Goal: Contribute content

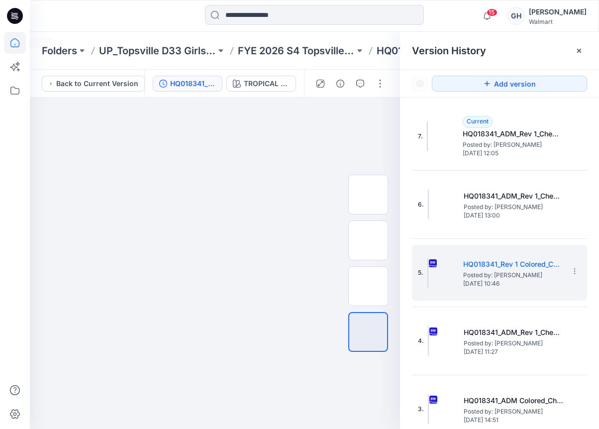
click at [23, 41] on icon at bounding box center [15, 43] width 22 height 22
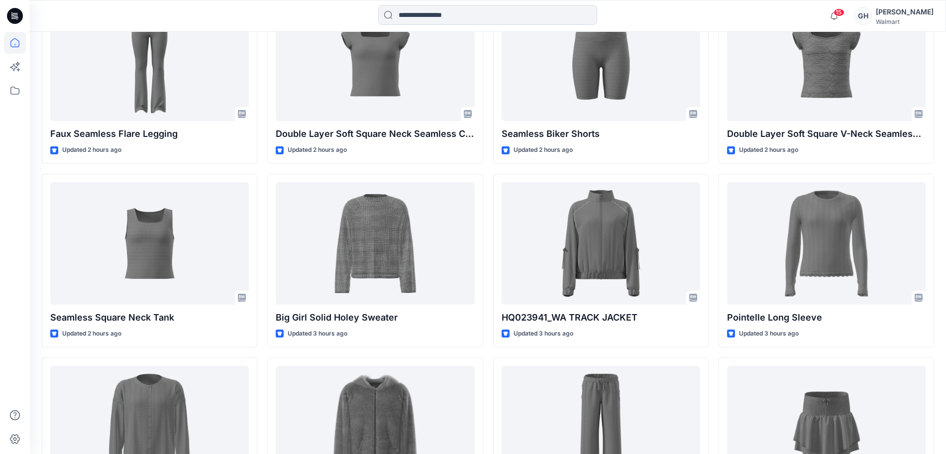
scroll to position [478, 0]
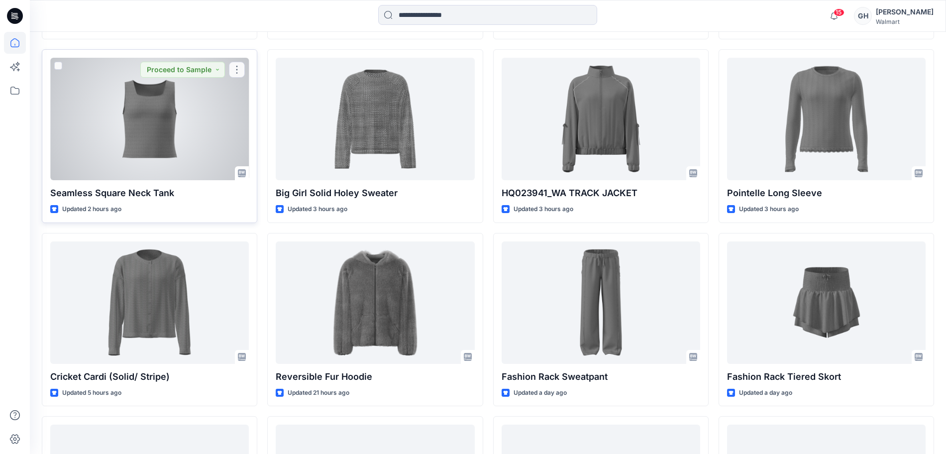
click at [170, 132] on div at bounding box center [149, 119] width 199 height 122
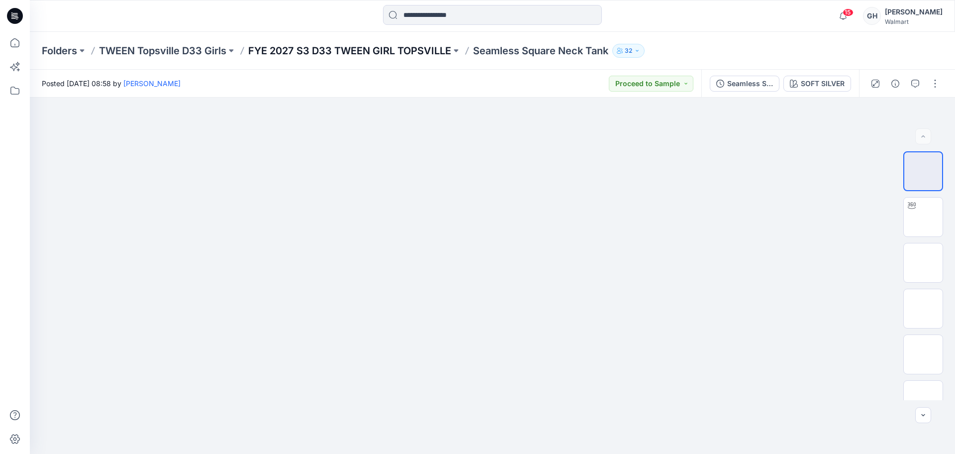
click at [404, 57] on p "FYE 2027 S3 D33 TWEEN GIRL TOPSVILLE" at bounding box center [349, 51] width 203 height 14
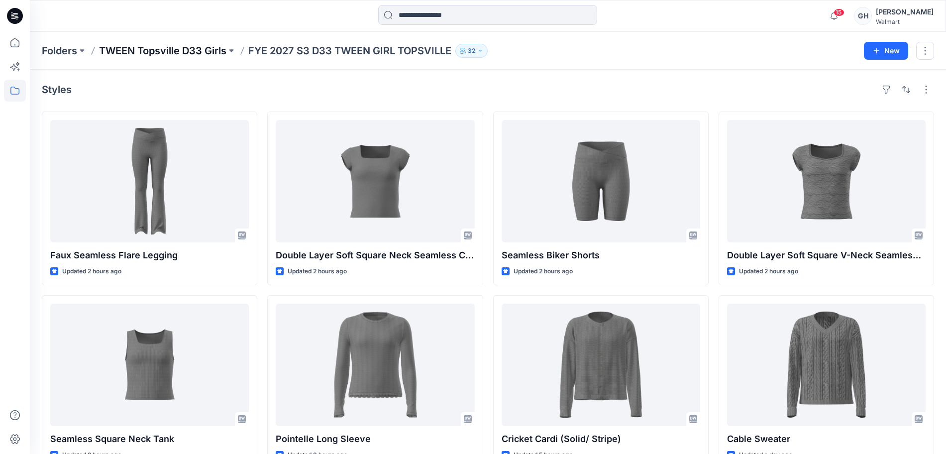
click at [131, 45] on p "TWEEN Topsville D33 Girls" at bounding box center [162, 51] width 127 height 14
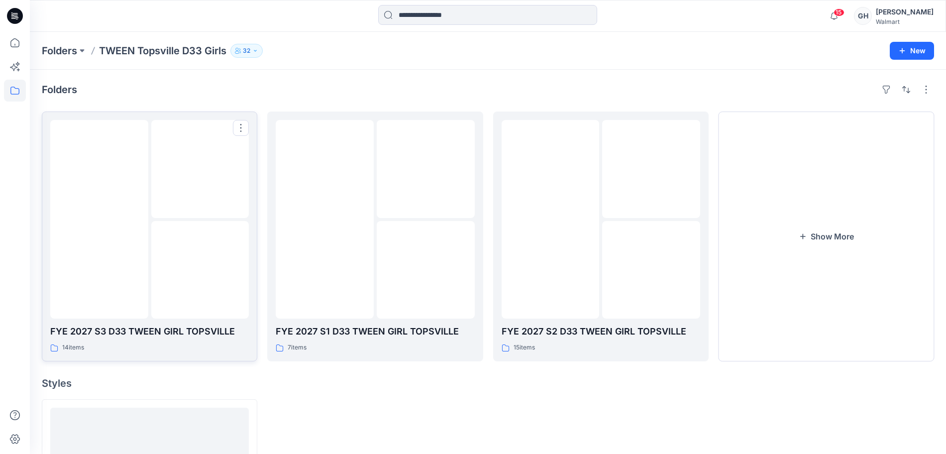
click at [200, 270] on img at bounding box center [200, 270] width 0 height 0
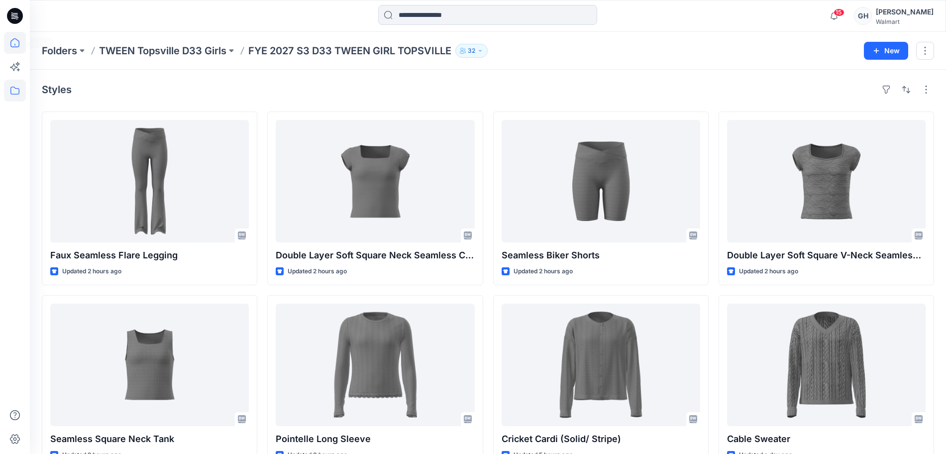
click at [16, 37] on icon at bounding box center [15, 43] width 22 height 22
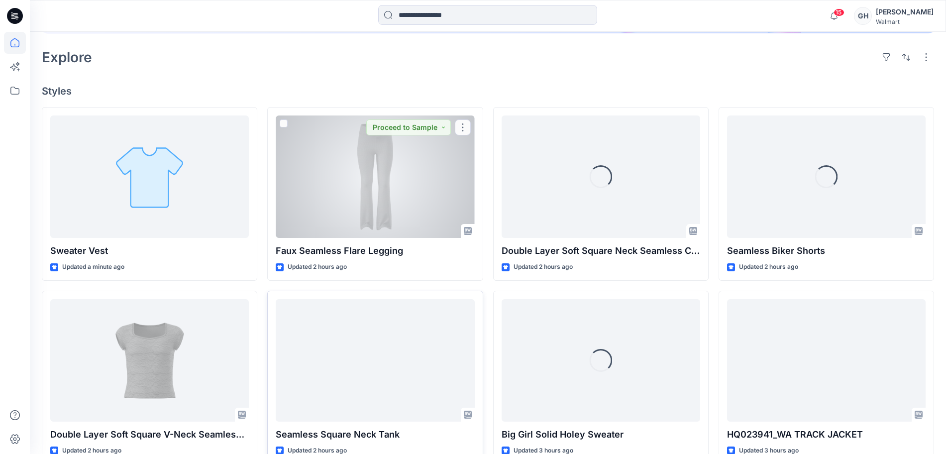
scroll to position [249, 0]
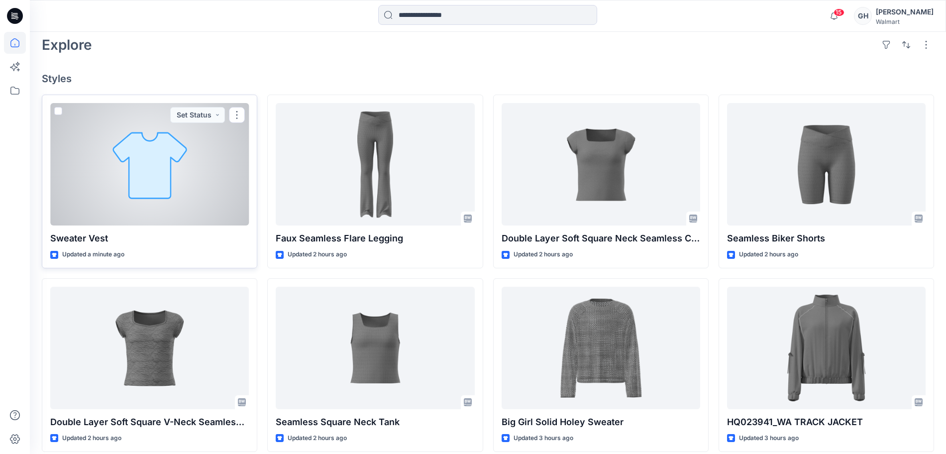
click at [160, 211] on div at bounding box center [149, 164] width 199 height 122
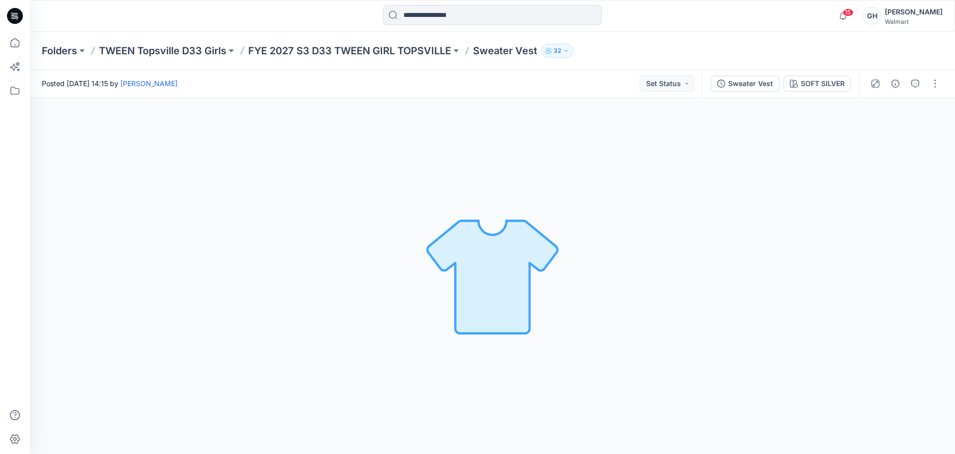
click at [365, 42] on div "Folders TWEEN Topsville D33 Girls FYE 2027 S3 D33 TWEEN GIRL TOPSVILLE Sweater …" at bounding box center [493, 51] width 926 height 38
click at [366, 46] on p "FYE 2027 S3 D33 TWEEN GIRL TOPSVILLE" at bounding box center [349, 51] width 203 height 14
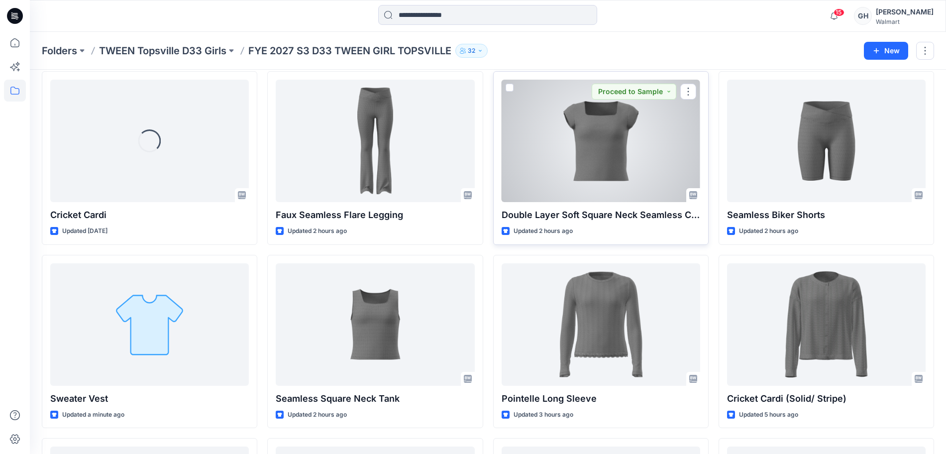
scroll to position [62, 0]
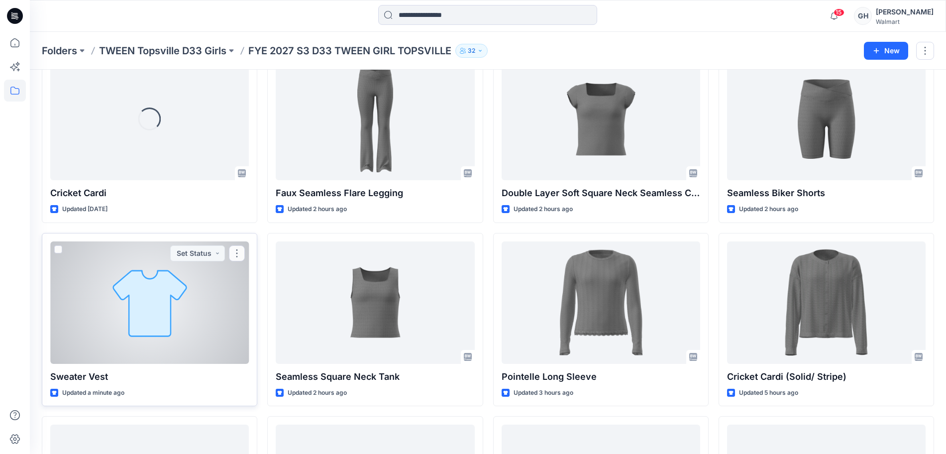
click at [167, 346] on div at bounding box center [149, 302] width 199 height 122
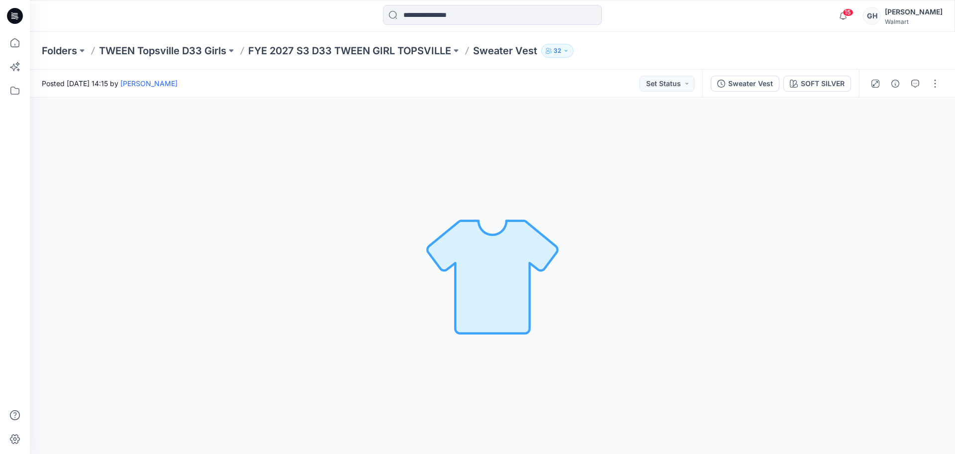
click at [599, 82] on button "button" at bounding box center [896, 84] width 16 height 16
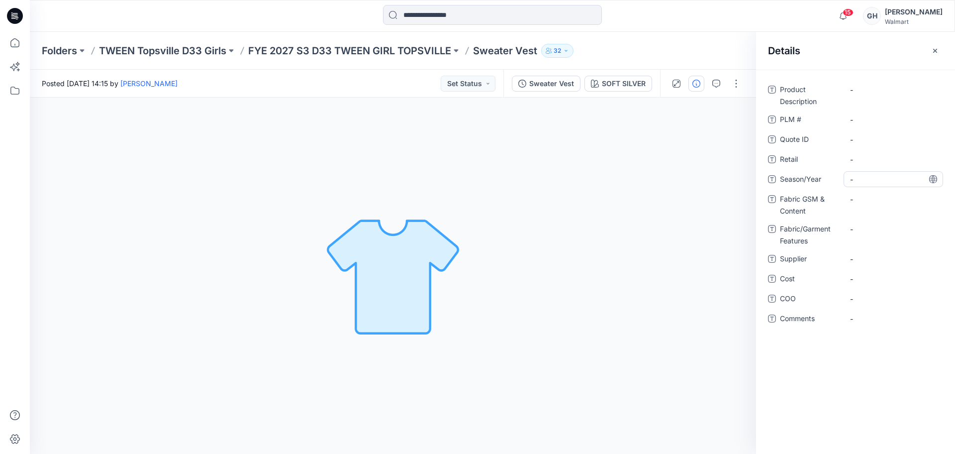
click at [599, 180] on span "-" at bounding box center [893, 179] width 87 height 10
type textarea "**********"
click at [599, 256] on span "-" at bounding box center [893, 259] width 87 height 10
type textarea "*********"
click at [599, 197] on Content "-" at bounding box center [893, 199] width 87 height 10
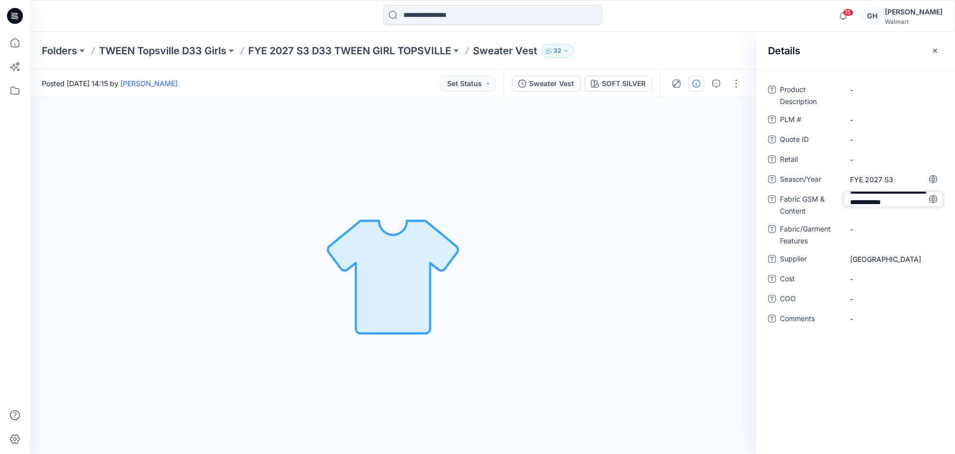
scroll to position [17, 0]
type textarea "**********"
click at [599, 222] on div "Product Description - PLM # - Quote ID - Retail - Season/Year FYE 2027 S3 Fabri…" at bounding box center [855, 213] width 175 height 263
click at [599, 224] on div "Product Description - PLM # - Quote ID - Retail - Season/Year FYE 2027 S3 Fabri…" at bounding box center [855, 213] width 175 height 263
click at [599, 324] on span "-" at bounding box center [893, 325] width 87 height 10
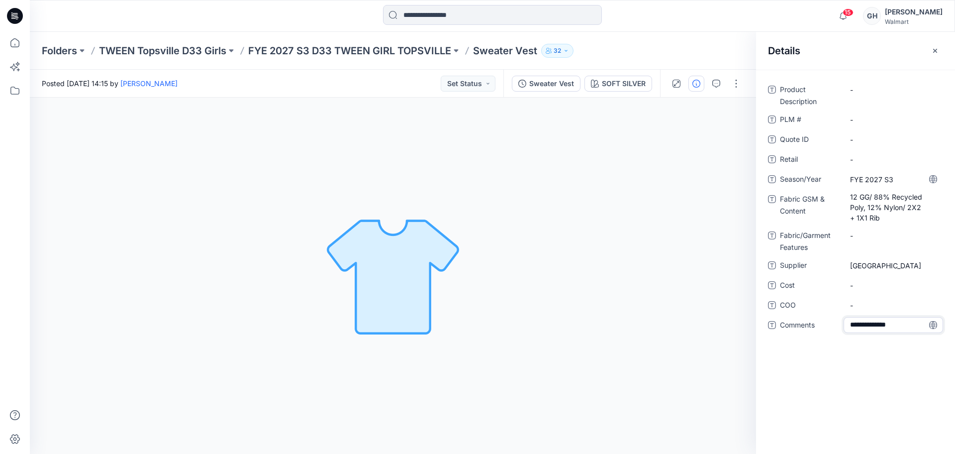
type textarea "**********"
click at [599, 303] on span "-" at bounding box center [893, 305] width 87 height 10
click at [599, 329] on span "2D Sub Fabric:" at bounding box center [893, 325] width 87 height 10
type textarea "**********"
click at [599, 311] on div "-" at bounding box center [894, 305] width 100 height 16
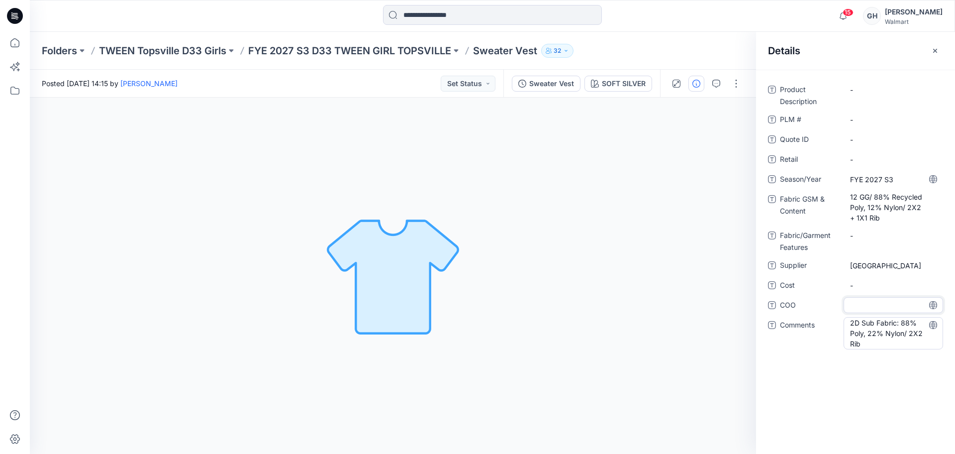
click at [599, 322] on span "2D Sub Fabric: 88% Poly, 22% Nylon/ 2X2 Rib" at bounding box center [893, 332] width 87 height 31
click at [599, 323] on textarea "**********" at bounding box center [894, 332] width 100 height 31
type textarea "**********"
click at [599, 306] on span "-" at bounding box center [893, 305] width 87 height 10
click at [423, 47] on p "FYE 2027 S3 D33 TWEEN GIRL TOPSVILLE" at bounding box center [349, 51] width 203 height 14
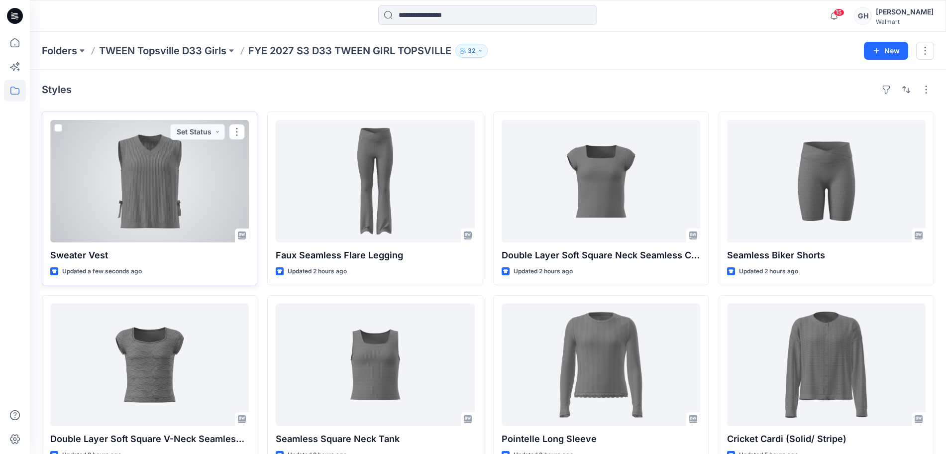
click at [172, 216] on div at bounding box center [149, 181] width 199 height 122
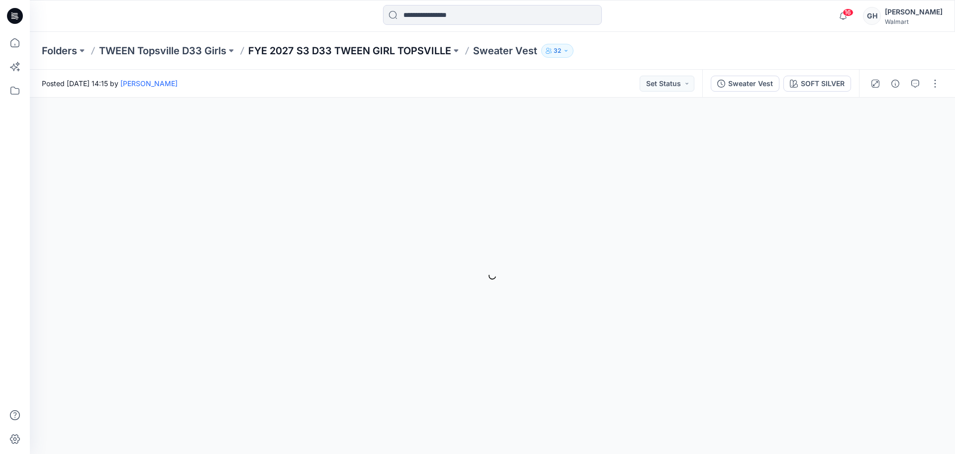
click at [390, 52] on p "FYE 2027 S3 D33 TWEEN GIRL TOPSVILLE" at bounding box center [349, 51] width 203 height 14
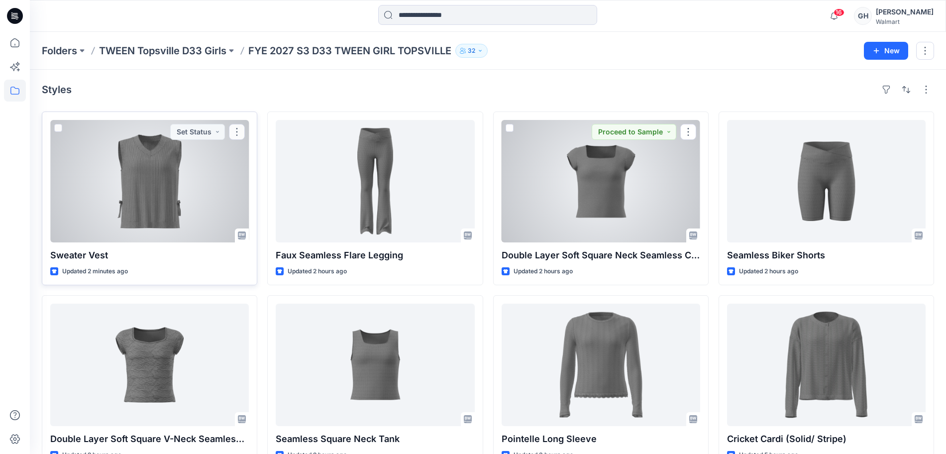
click at [111, 197] on div at bounding box center [149, 181] width 199 height 122
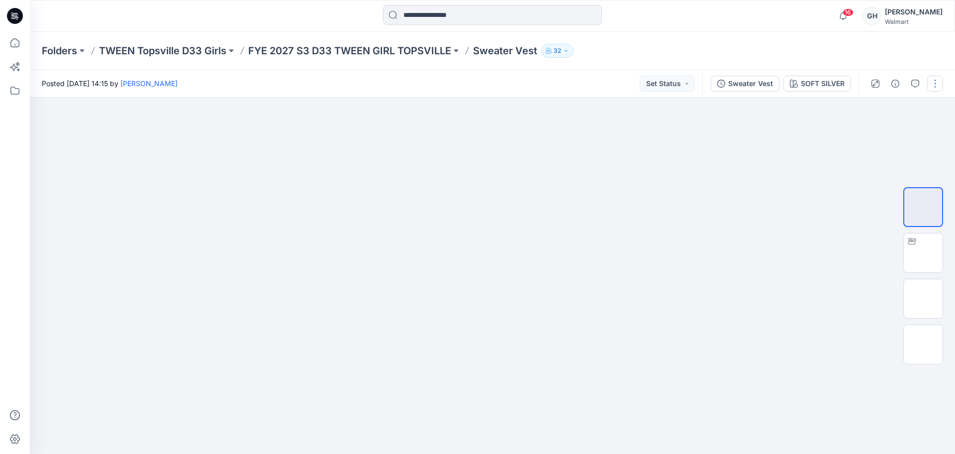
click at [599, 80] on button "button" at bounding box center [936, 84] width 16 height 16
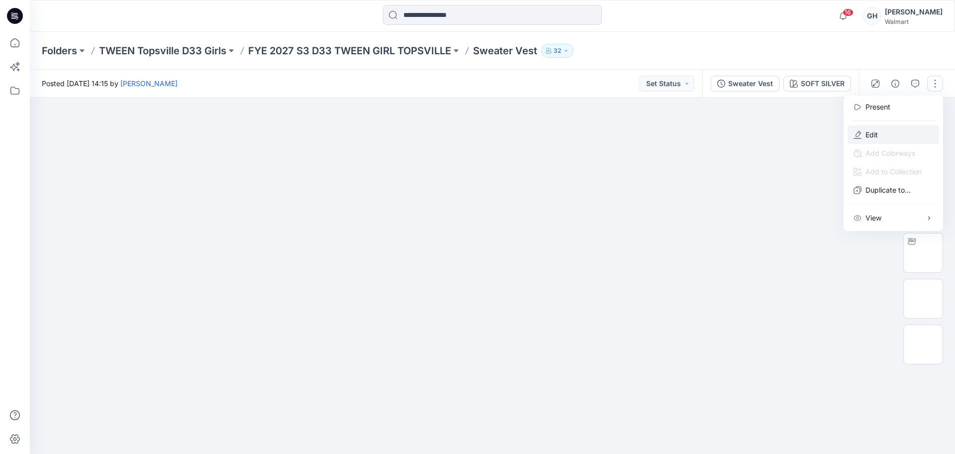
click at [599, 128] on button "Edit" at bounding box center [894, 134] width 92 height 18
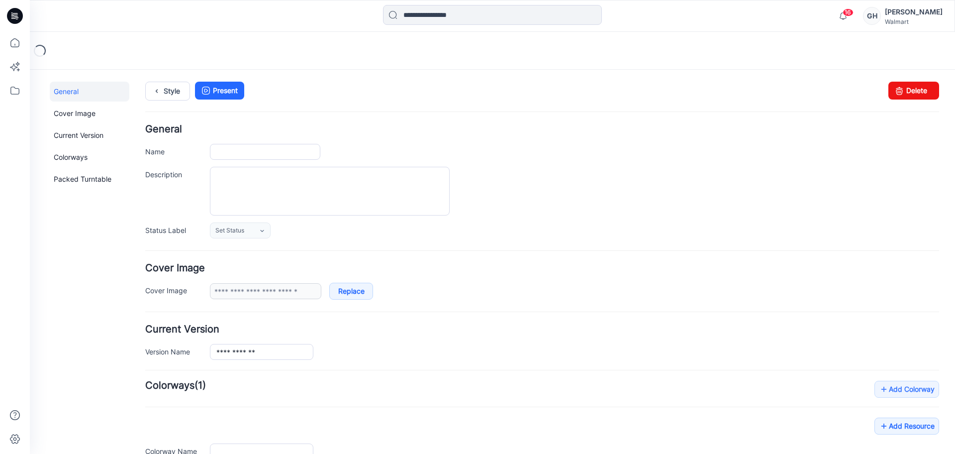
type input "**********"
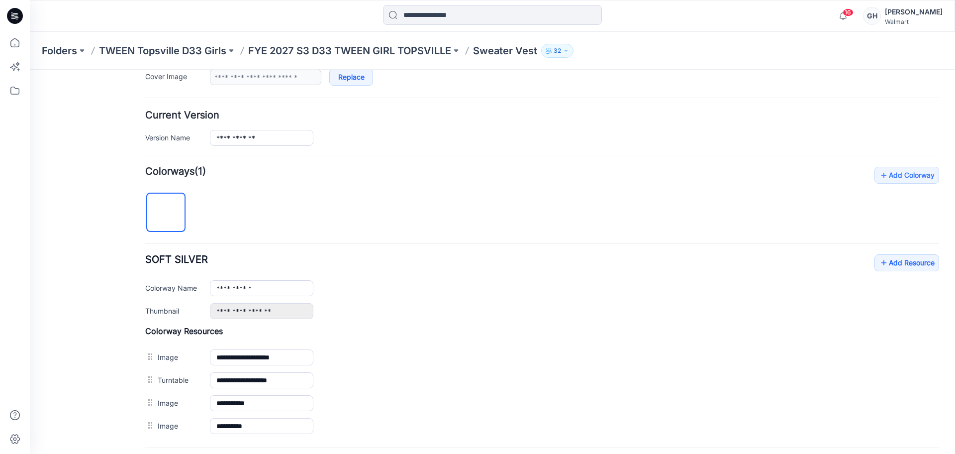
scroll to position [249, 0]
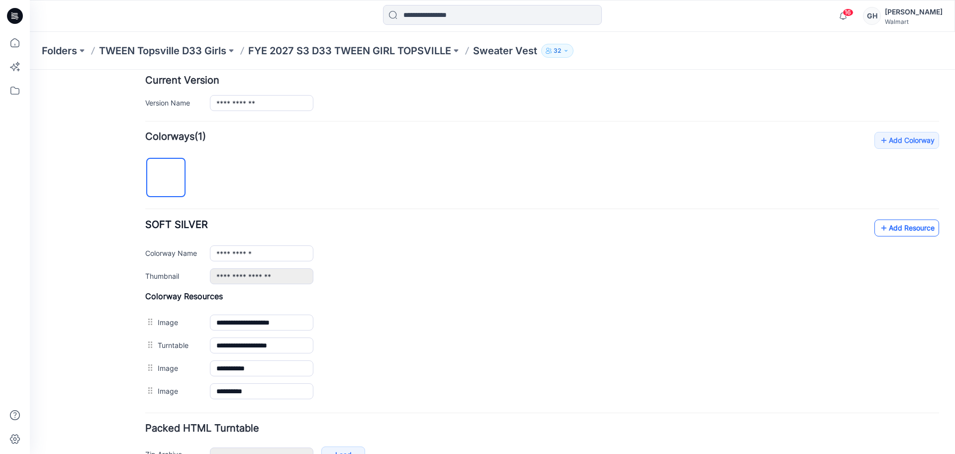
click at [887, 223] on link "Add Resource" at bounding box center [907, 227] width 65 height 17
click at [886, 229] on link "Add Resource" at bounding box center [907, 227] width 65 height 17
click at [882, 227] on link "Add Resource" at bounding box center [907, 227] width 65 height 17
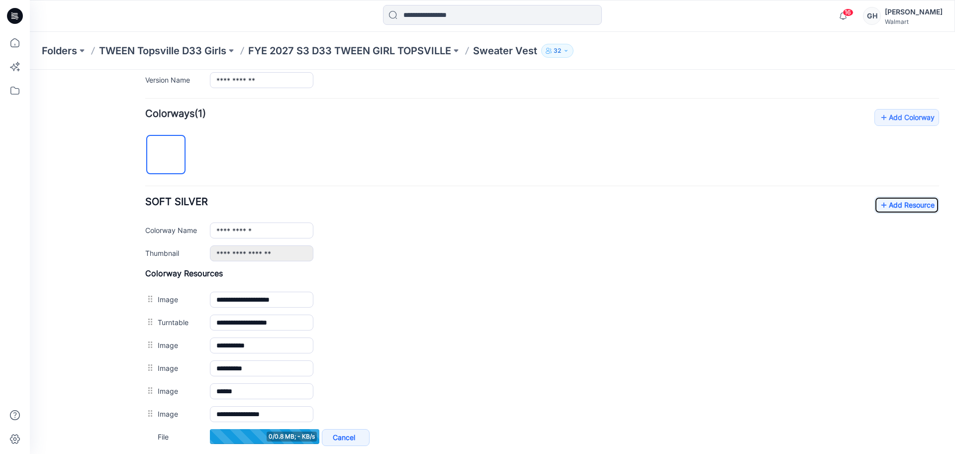
scroll to position [311, 0]
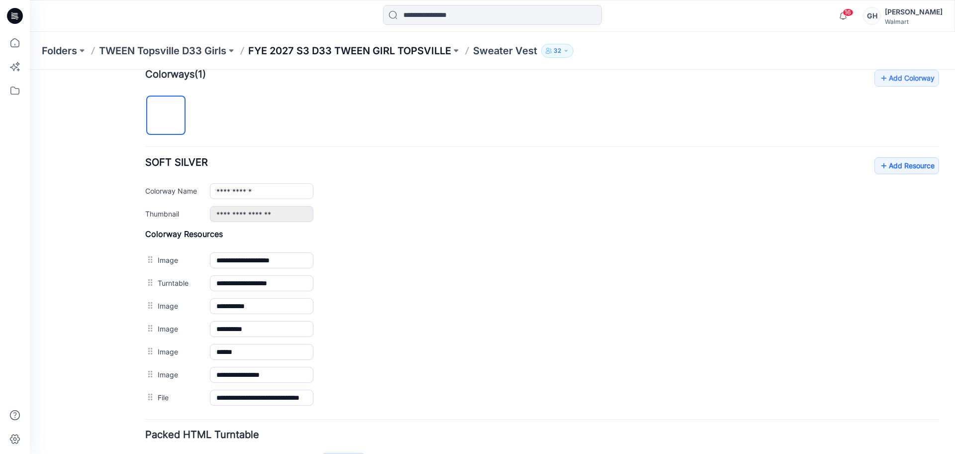
click at [350, 50] on p "FYE 2027 S3 D33 TWEEN GIRL TOPSVILLE" at bounding box center [349, 51] width 203 height 14
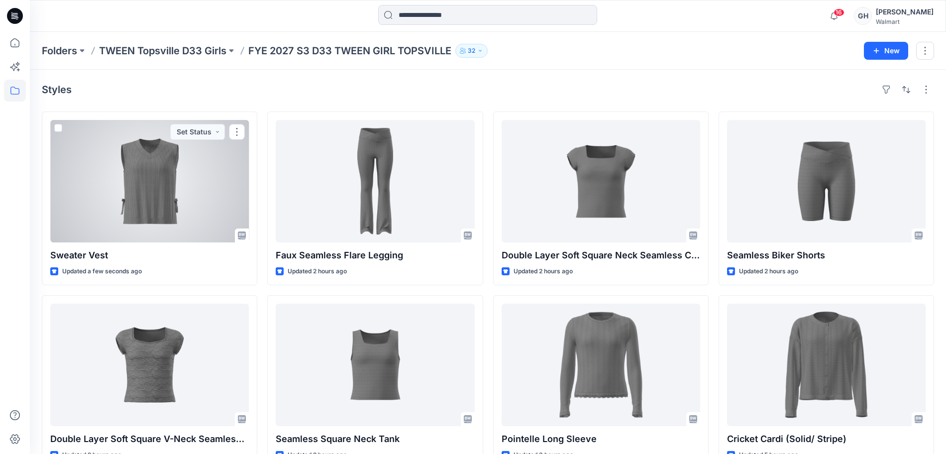
click at [222, 197] on div at bounding box center [149, 181] width 199 height 122
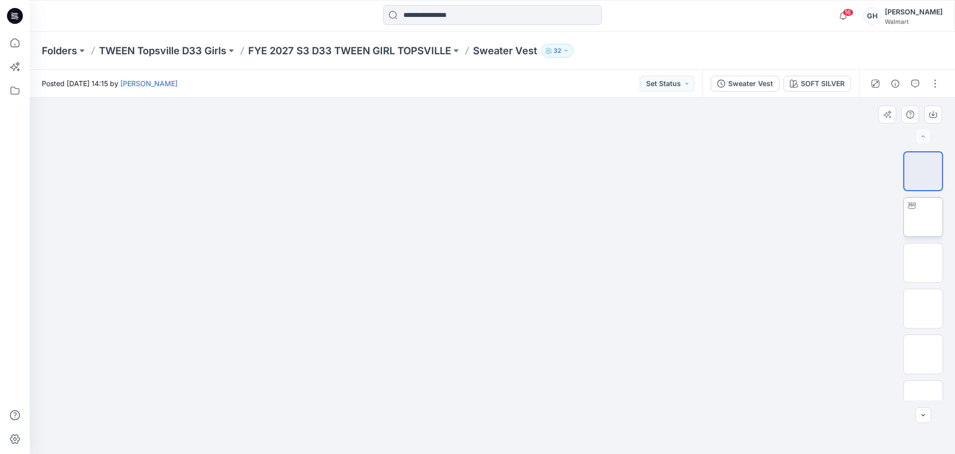
click at [924, 217] on img at bounding box center [924, 217] width 0 height 0
drag, startPoint x: 511, startPoint y: 235, endPoint x: 506, endPoint y: 345, distance: 110.1
drag, startPoint x: 502, startPoint y: 442, endPoint x: 282, endPoint y: 425, distance: 220.6
click at [282, 425] on div at bounding box center [493, 276] width 926 height 356
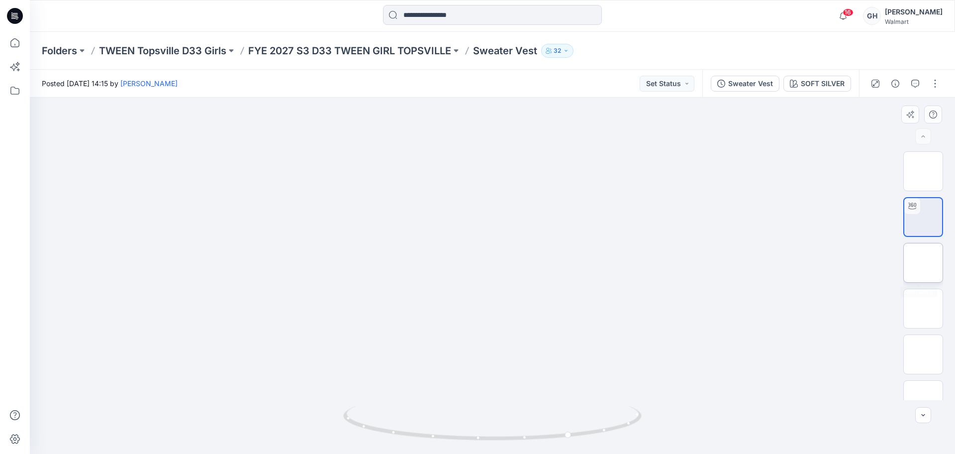
click at [924, 263] on img at bounding box center [924, 263] width 0 height 0
click at [924, 309] on img at bounding box center [924, 309] width 0 height 0
click at [410, 48] on p "FYE 2027 S3 D33 TWEEN GIRL TOPSVILLE" at bounding box center [349, 51] width 203 height 14
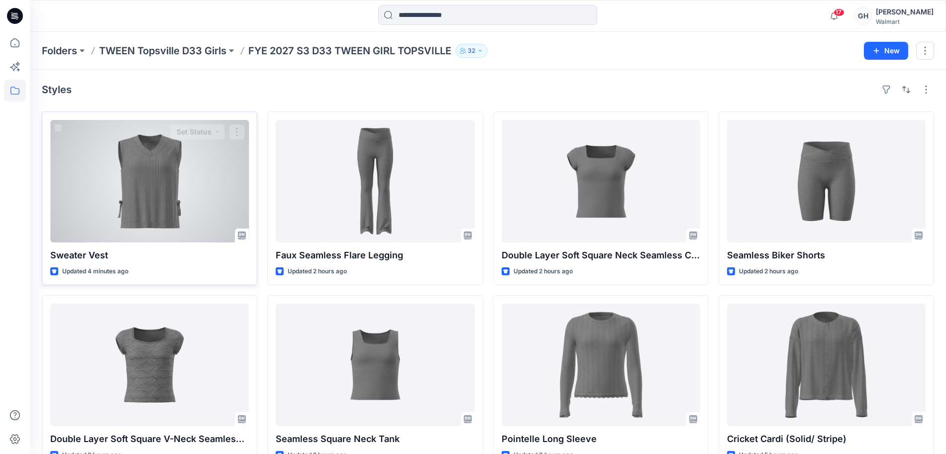
click at [133, 202] on div at bounding box center [149, 181] width 199 height 122
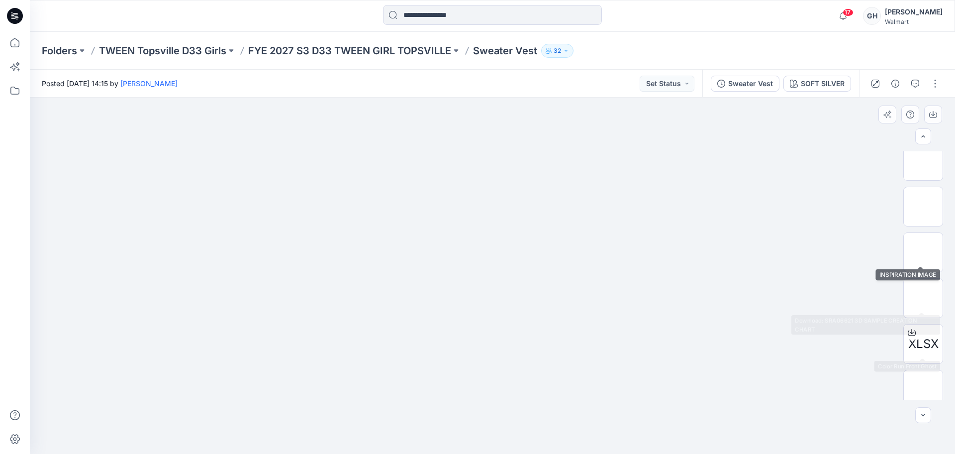
scroll to position [157, 0]
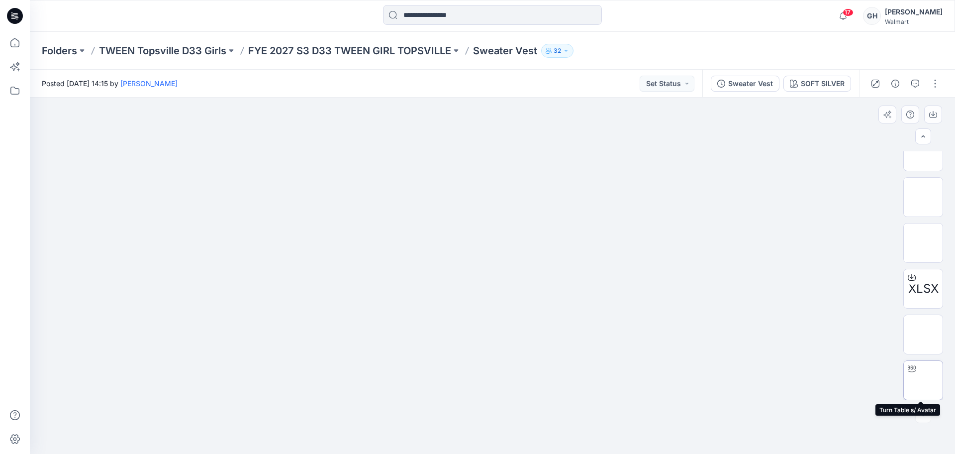
click at [924, 380] on img at bounding box center [924, 380] width 0 height 0
drag, startPoint x: 513, startPoint y: 438, endPoint x: 141, endPoint y: 396, distance: 374.1
click at [140, 397] on div at bounding box center [493, 276] width 926 height 356
drag, startPoint x: 182, startPoint y: 209, endPoint x: 35, endPoint y: 204, distance: 146.9
click at [35, 204] on div at bounding box center [493, 276] width 926 height 356
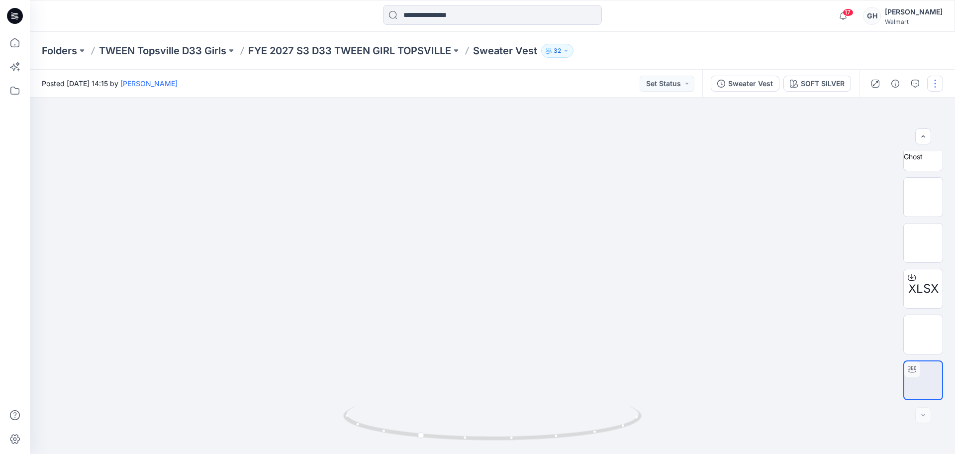
click at [938, 84] on button "button" at bounding box center [936, 84] width 16 height 16
click at [873, 128] on button "Edit" at bounding box center [894, 134] width 92 height 18
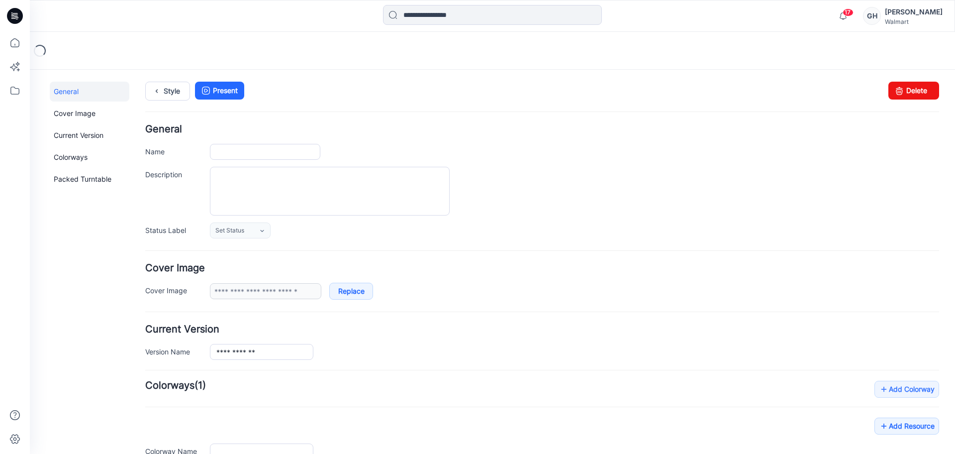
type input "**********"
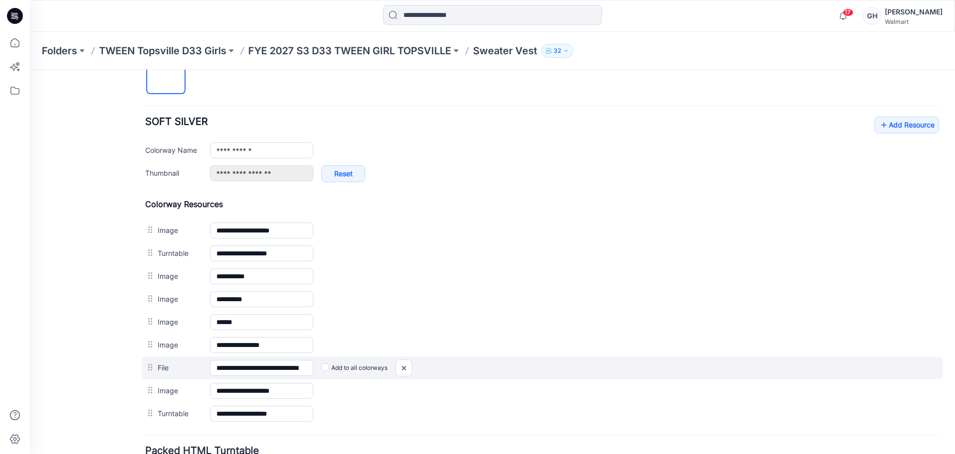
scroll to position [373, 0]
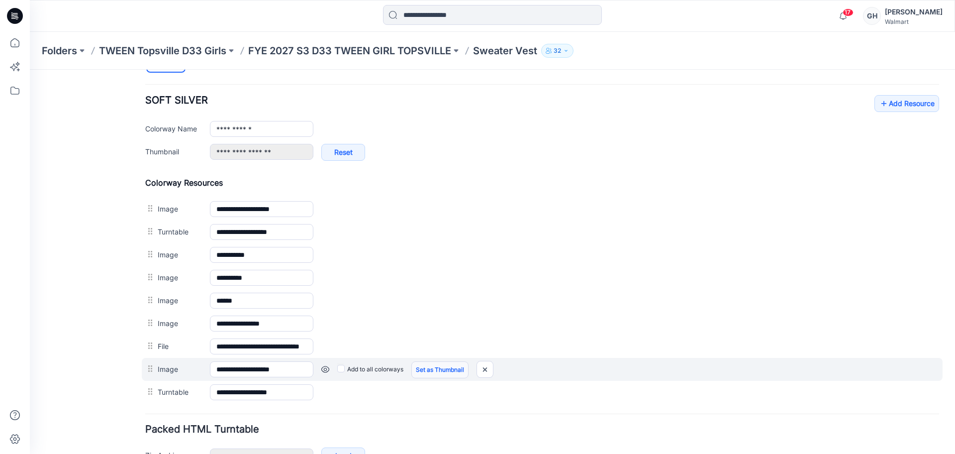
click at [417, 367] on link "Set as Thumbnail" at bounding box center [440, 369] width 57 height 17
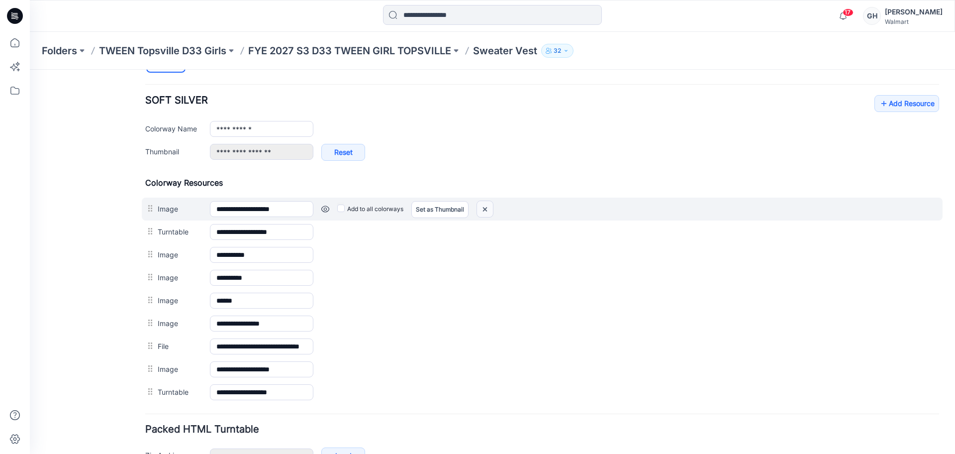
click at [490, 209] on img at bounding box center [485, 209] width 16 height 16
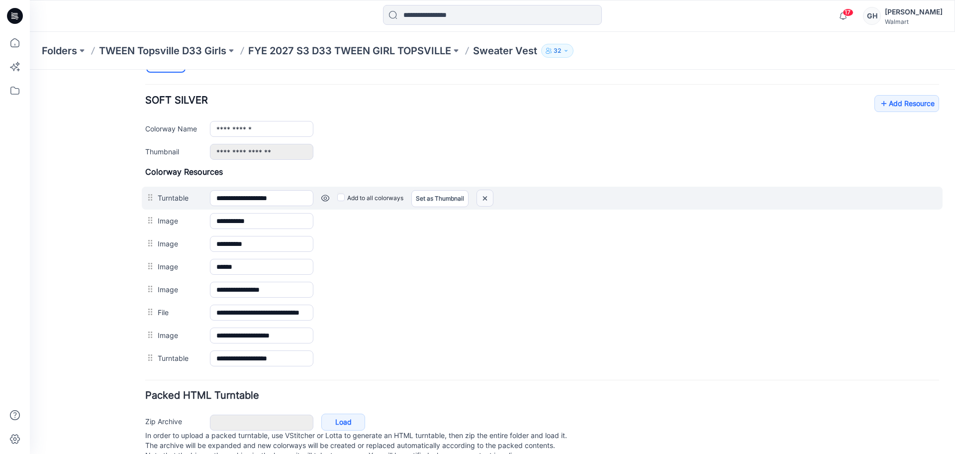
click at [488, 204] on img at bounding box center [485, 198] width 16 height 16
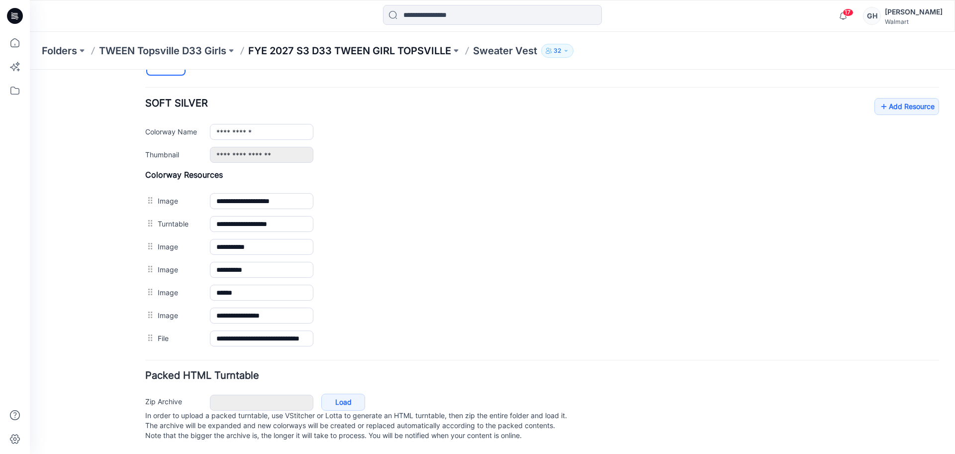
click at [353, 44] on p "FYE 2027 S3 D33 TWEEN GIRL TOPSVILLE" at bounding box center [349, 51] width 203 height 14
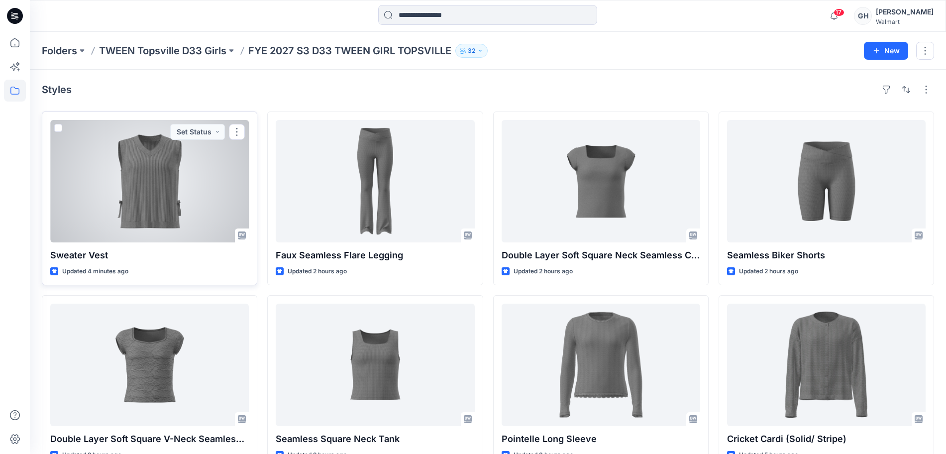
click at [140, 211] on div at bounding box center [149, 181] width 199 height 122
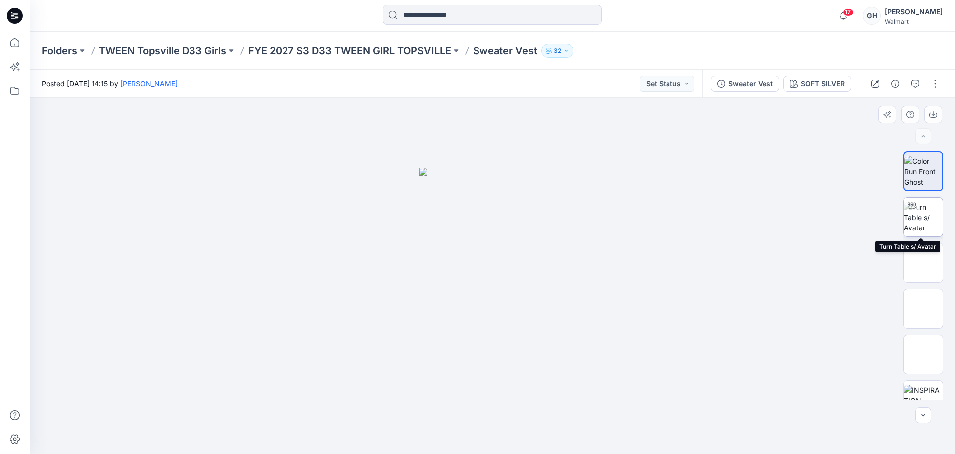
click at [918, 209] on img at bounding box center [923, 217] width 39 height 31
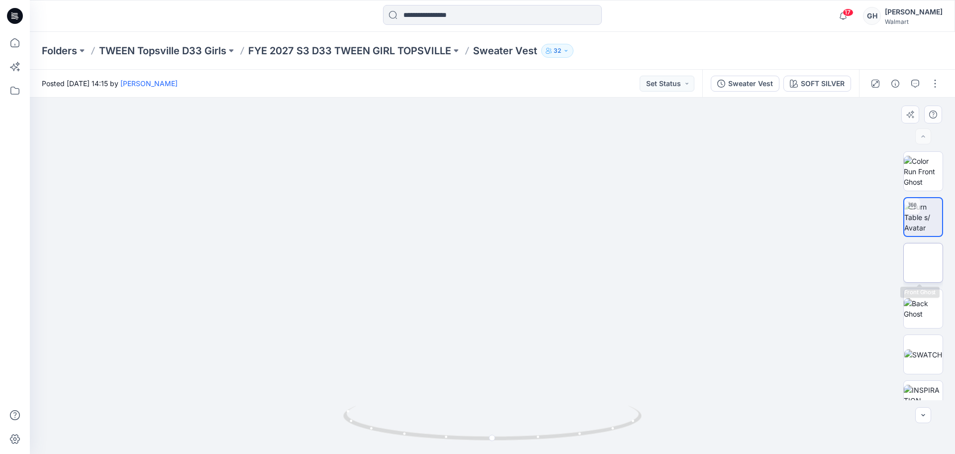
click at [924, 263] on img at bounding box center [924, 263] width 0 height 0
click at [927, 319] on img at bounding box center [923, 308] width 39 height 21
click at [924, 353] on img at bounding box center [924, 354] width 38 height 10
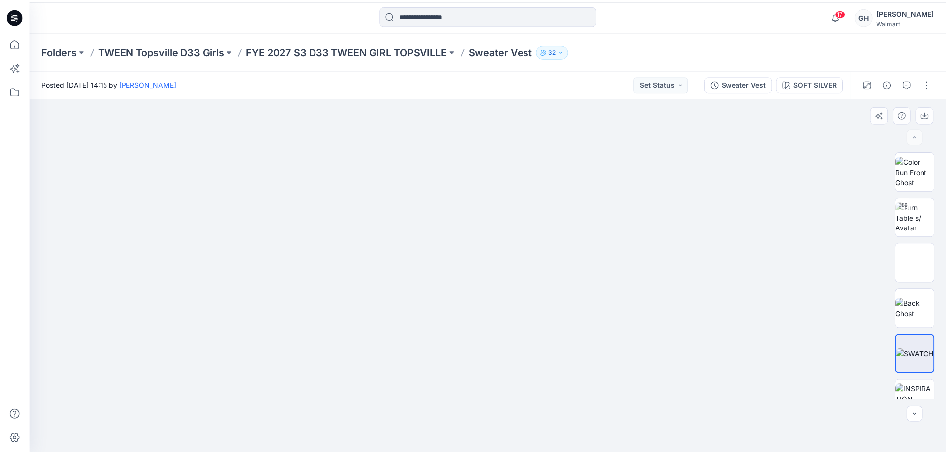
scroll to position [62, 0]
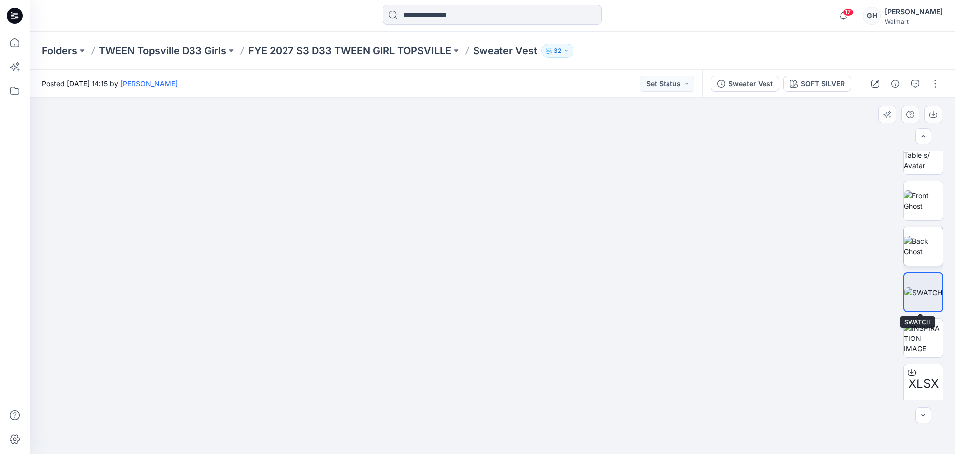
click at [915, 252] on img at bounding box center [923, 246] width 39 height 21
click at [920, 196] on img at bounding box center [923, 200] width 39 height 21
click at [402, 45] on p "FYE 2027 S3 D33 TWEEN GIRL TOPSVILLE" at bounding box center [349, 51] width 203 height 14
